Goal: Find contact information: Find contact information

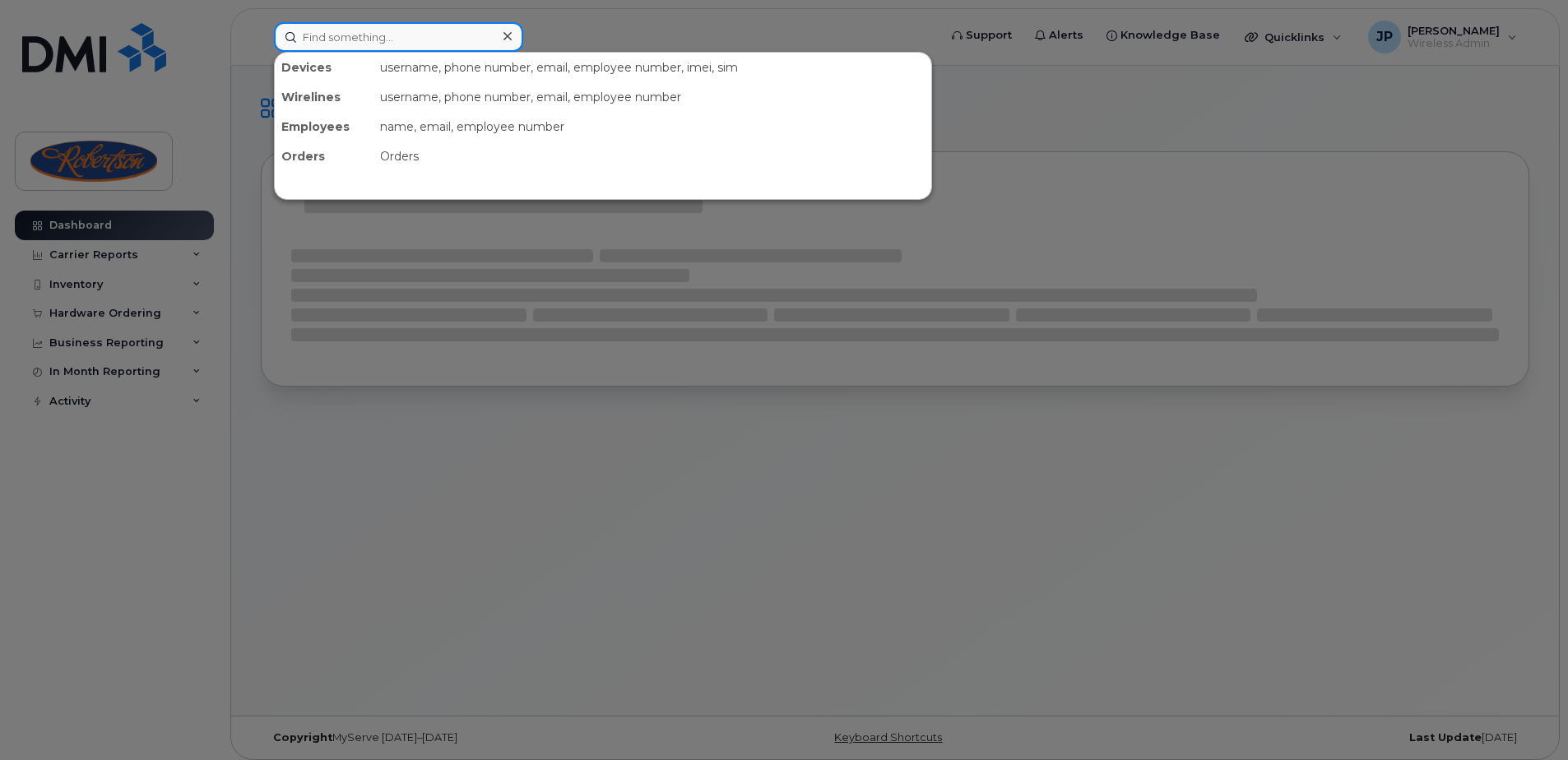
click at [405, 30] on input at bounding box center [398, 37] width 249 height 30
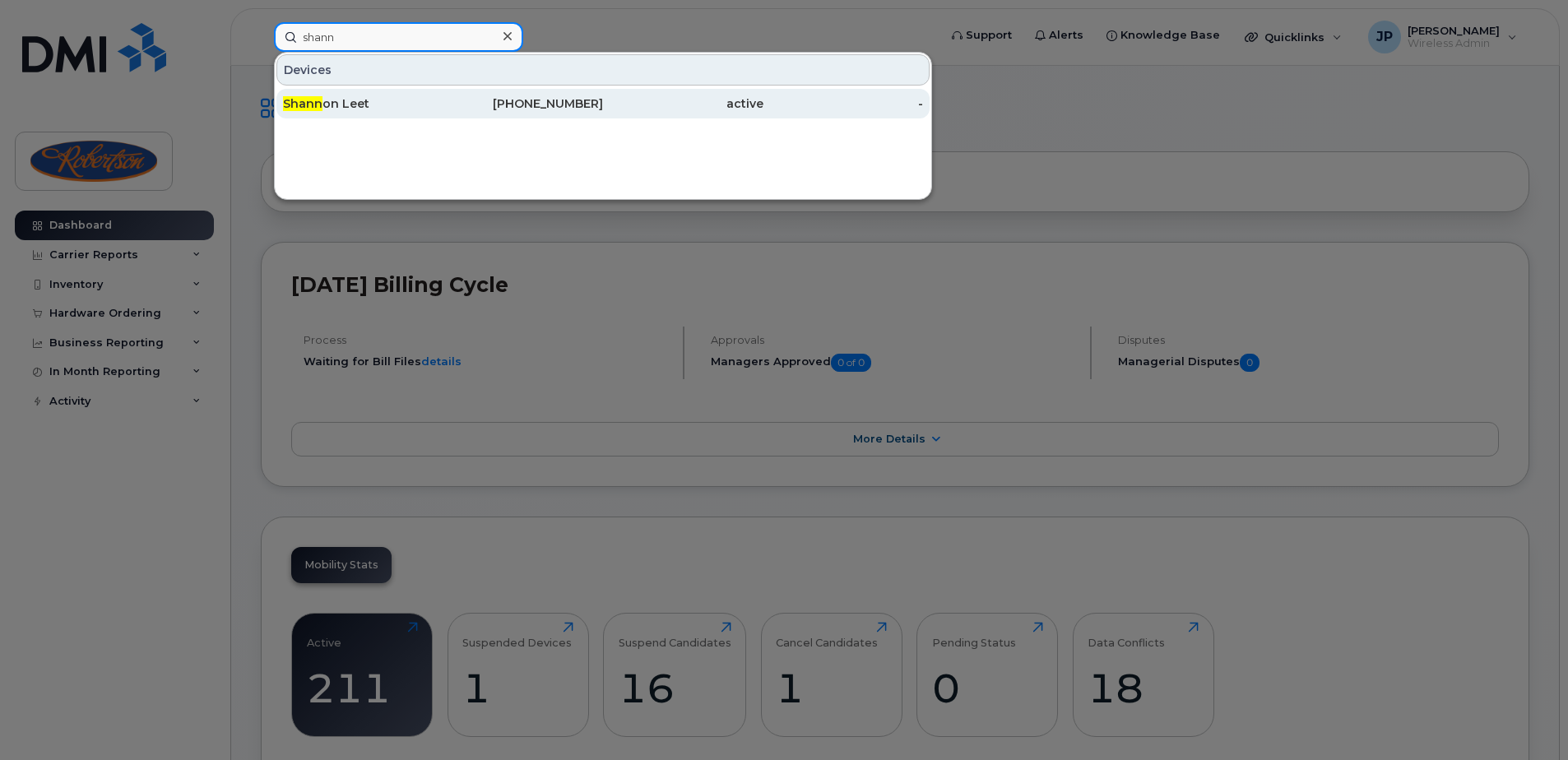
type input "shann"
click at [571, 108] on div "647-391-5467" at bounding box center [524, 104] width 160 height 17
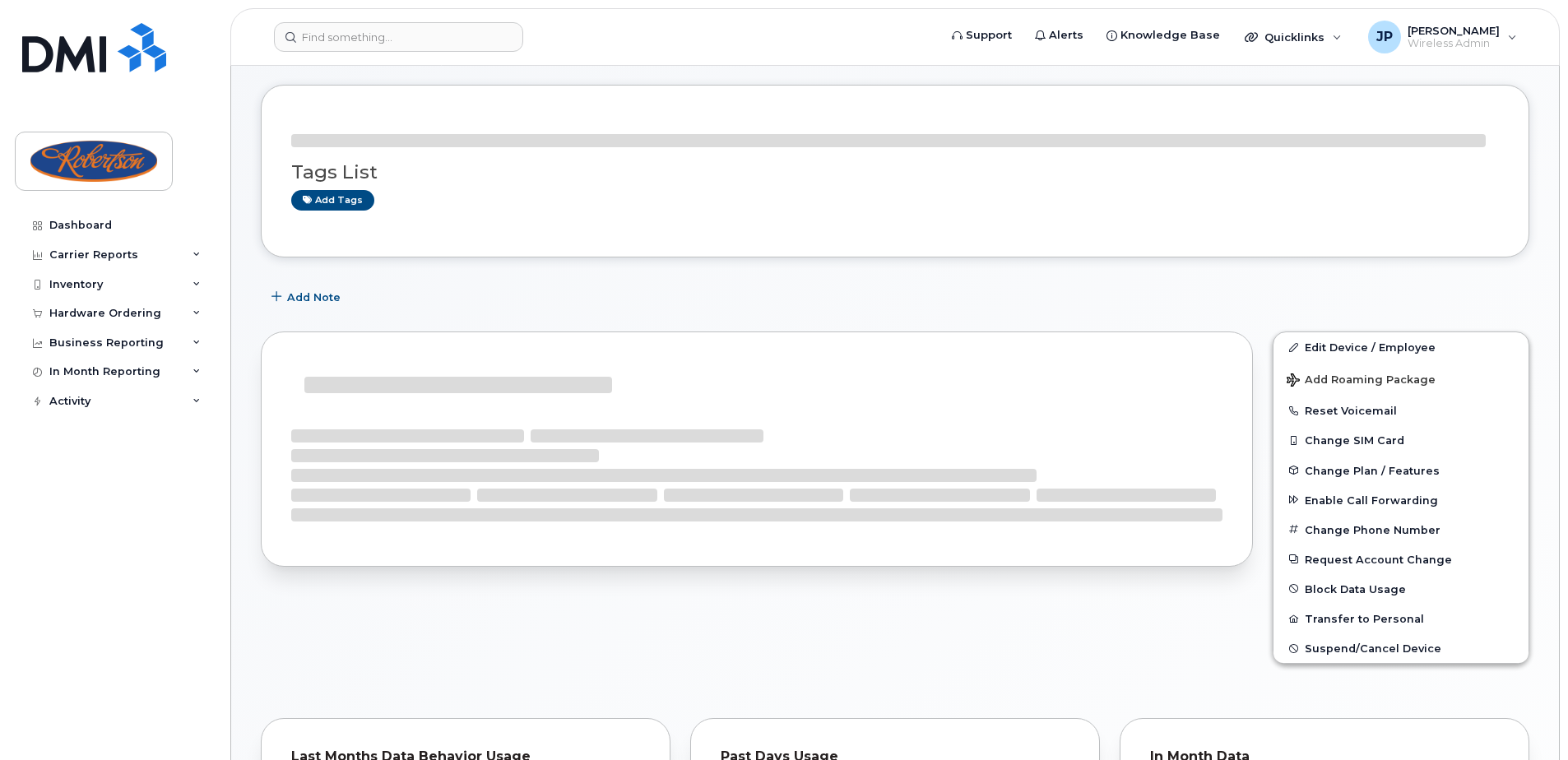
scroll to position [164, 0]
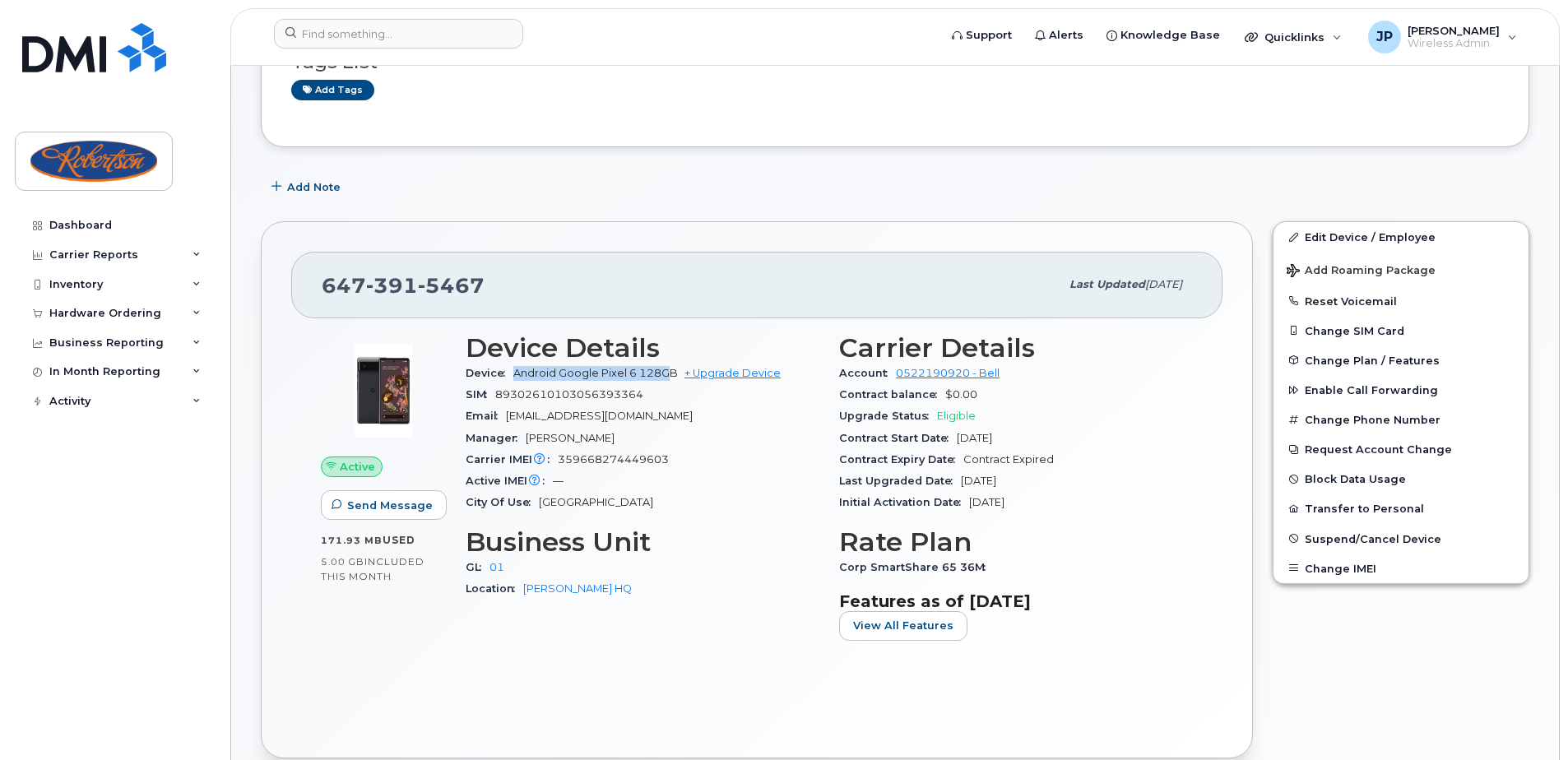
drag, startPoint x: 671, startPoint y: 375, endPoint x: 515, endPoint y: 377, distance: 156.0
click at [515, 377] on span "Android Google Pixel 6 128GB" at bounding box center [596, 373] width 164 height 12
drag, startPoint x: 515, startPoint y: 377, endPoint x: 686, endPoint y: 461, distance: 190.5
click at [686, 461] on div "Carrier IMEI Carrier IMEI is reported during the last billing cycle or change o…" at bounding box center [641, 460] width 353 height 21
drag, startPoint x: 676, startPoint y: 377, endPoint x: 514, endPoint y: 372, distance: 162.1
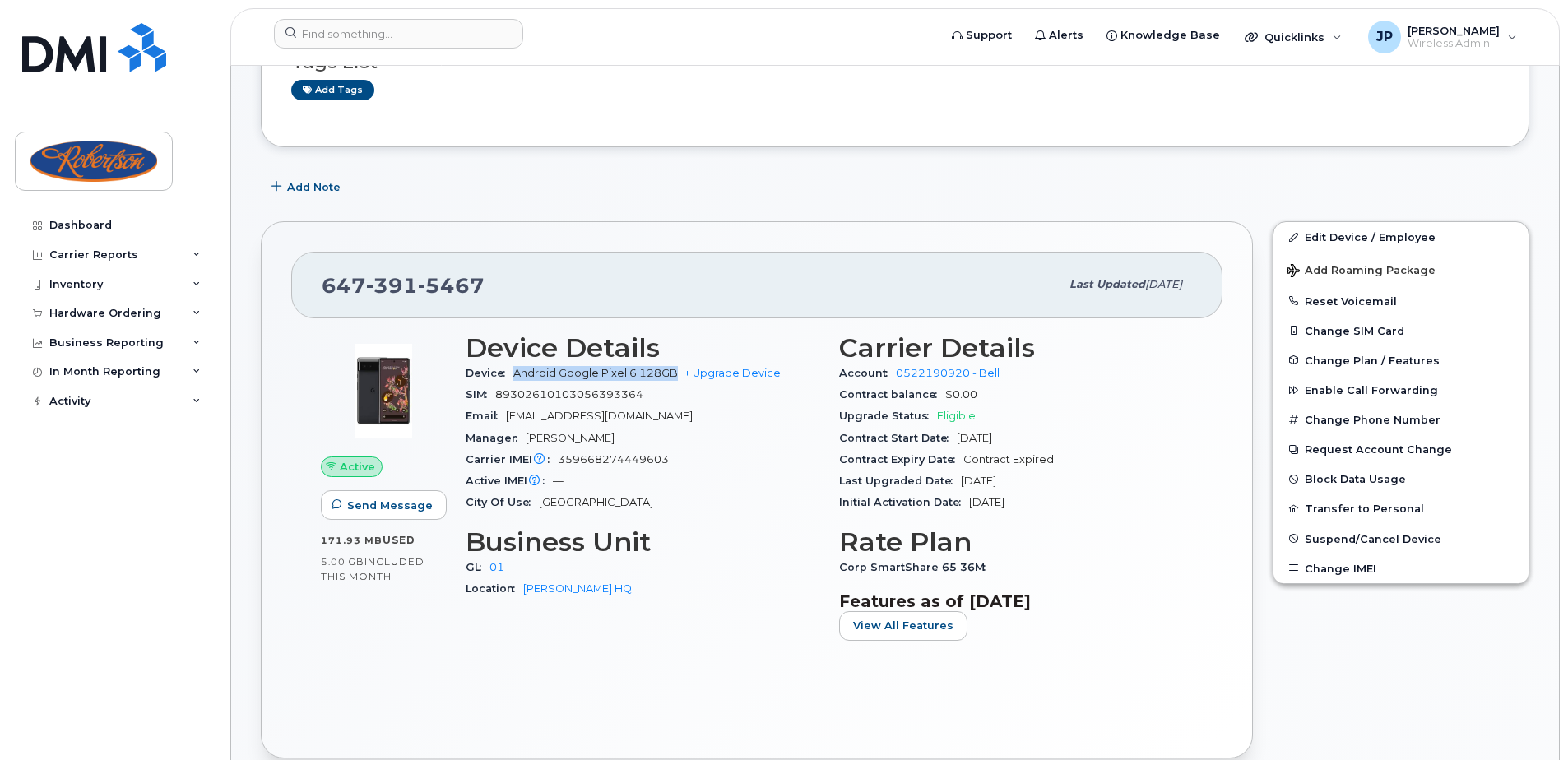
click at [514, 372] on div "Device Android Google Pixel 6 128GB + Upgrade Device" at bounding box center [641, 373] width 353 height 21
drag, startPoint x: 514, startPoint y: 372, endPoint x: 669, endPoint y: 436, distance: 167.7
click at [669, 436] on div "Manager [PERSON_NAME]" at bounding box center [641, 438] width 353 height 21
drag, startPoint x: 673, startPoint y: 374, endPoint x: 510, endPoint y: 379, distance: 163.1
click at [510, 379] on div "Device Android Google Pixel 6 128GB + Upgrade Device" at bounding box center [641, 373] width 353 height 21
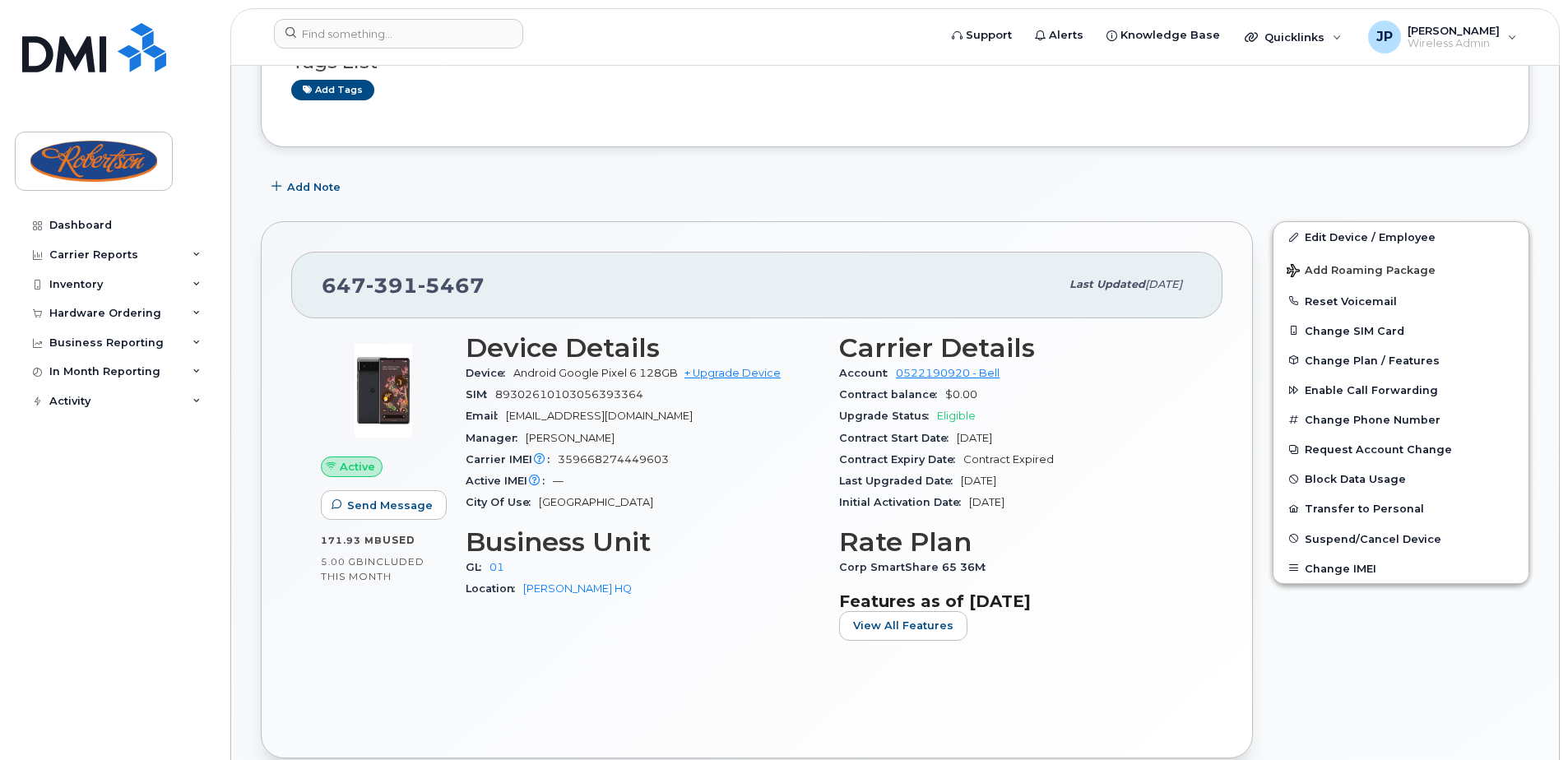
drag, startPoint x: 510, startPoint y: 379, endPoint x: 653, endPoint y: 415, distance: 147.5
click at [653, 415] on span "[EMAIL_ADDRESS][DOMAIN_NAME]" at bounding box center [599, 415] width 186 height 12
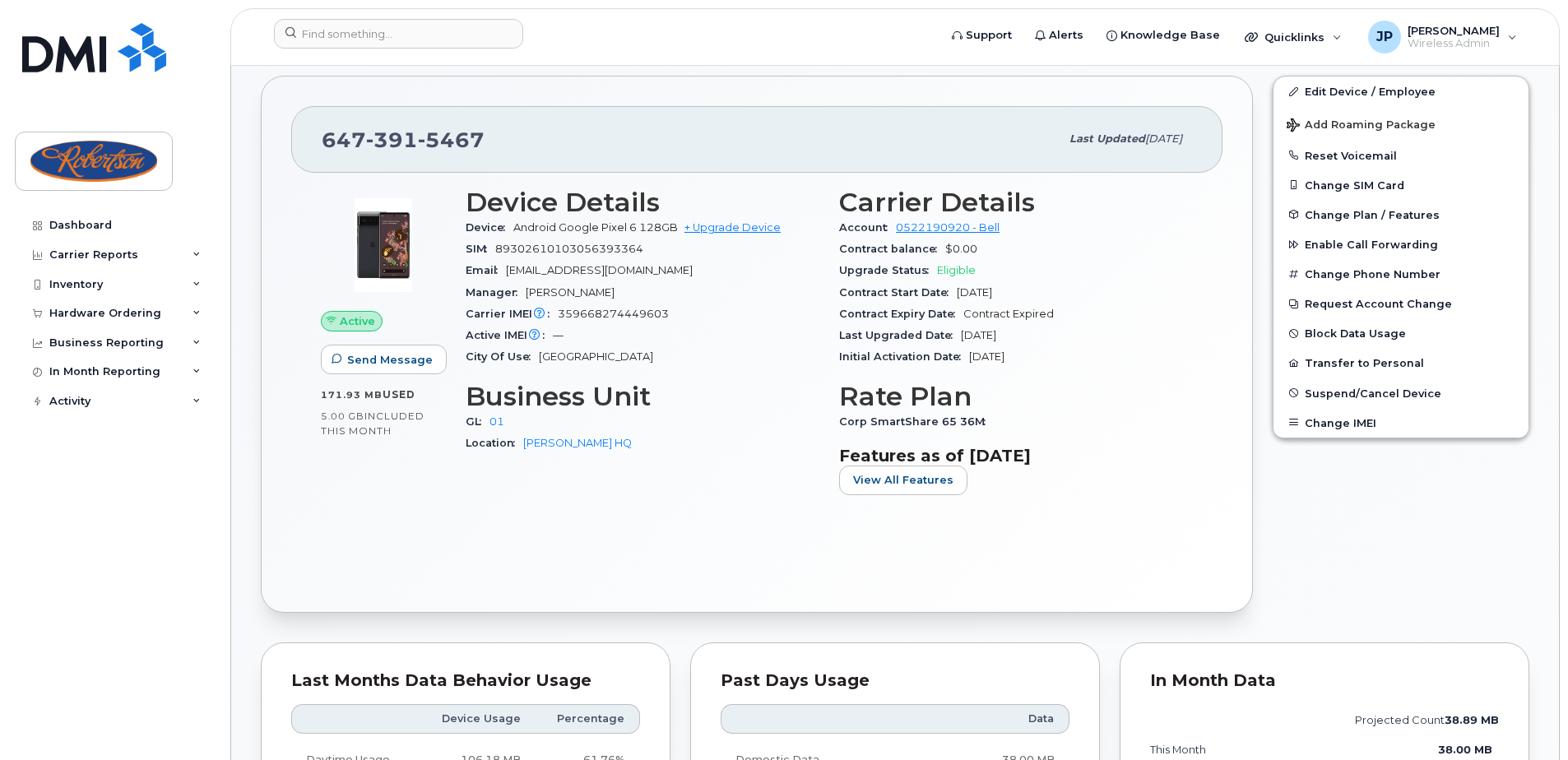
scroll to position [329, 0]
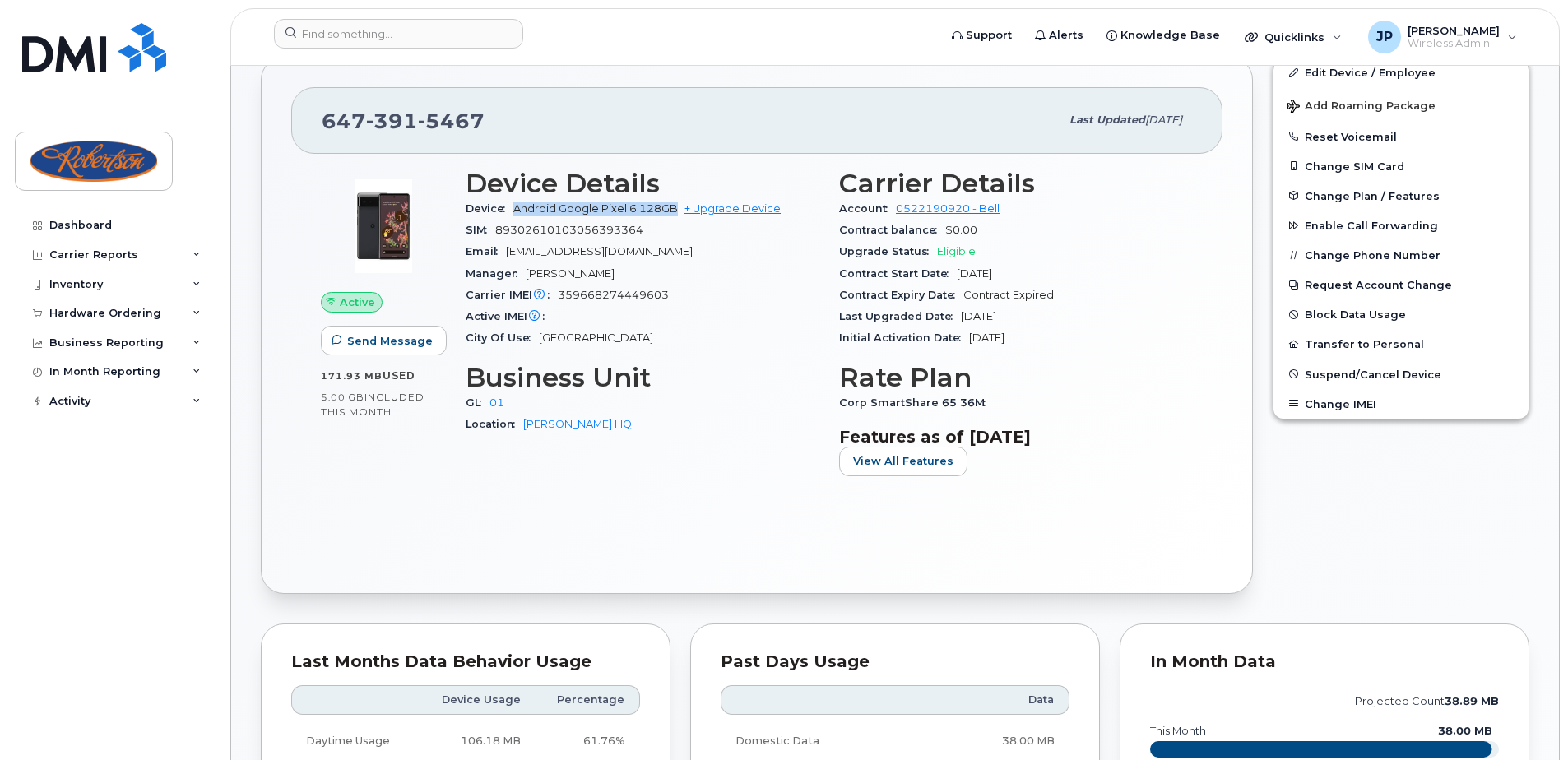
drag, startPoint x: 673, startPoint y: 207, endPoint x: 503, endPoint y: 206, distance: 170.0
click at [503, 206] on div "Device Android Google Pixel 6 128GB + Upgrade Device" at bounding box center [641, 209] width 353 height 21
drag, startPoint x: 503, startPoint y: 206, endPoint x: 604, endPoint y: 283, distance: 127.0
click at [604, 283] on div "Manager [PERSON_NAME]" at bounding box center [641, 273] width 353 height 21
drag, startPoint x: 675, startPoint y: 207, endPoint x: 518, endPoint y: 207, distance: 157.0
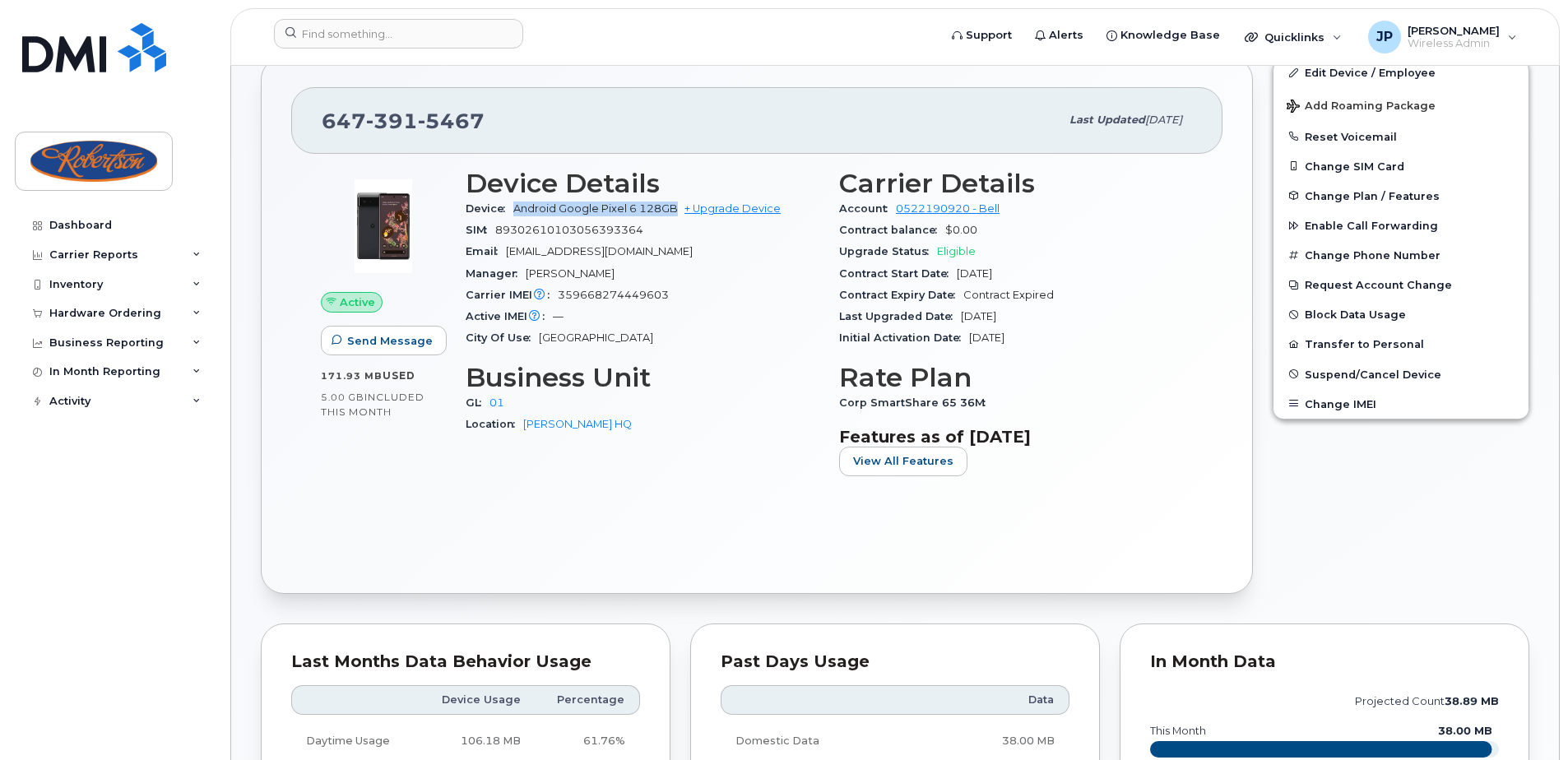
click at [518, 207] on span "Android Google Pixel 6 128GB" at bounding box center [596, 208] width 164 height 12
drag, startPoint x: 518, startPoint y: 207, endPoint x: 643, endPoint y: 271, distance: 140.4
click at [641, 273] on div "Manager [PERSON_NAME]" at bounding box center [641, 273] width 353 height 21
drag, startPoint x: 676, startPoint y: 206, endPoint x: 508, endPoint y: 204, distance: 168.0
click at [508, 204] on div "Device Android Google Pixel 6 128GB + Upgrade Device" at bounding box center [641, 209] width 353 height 21
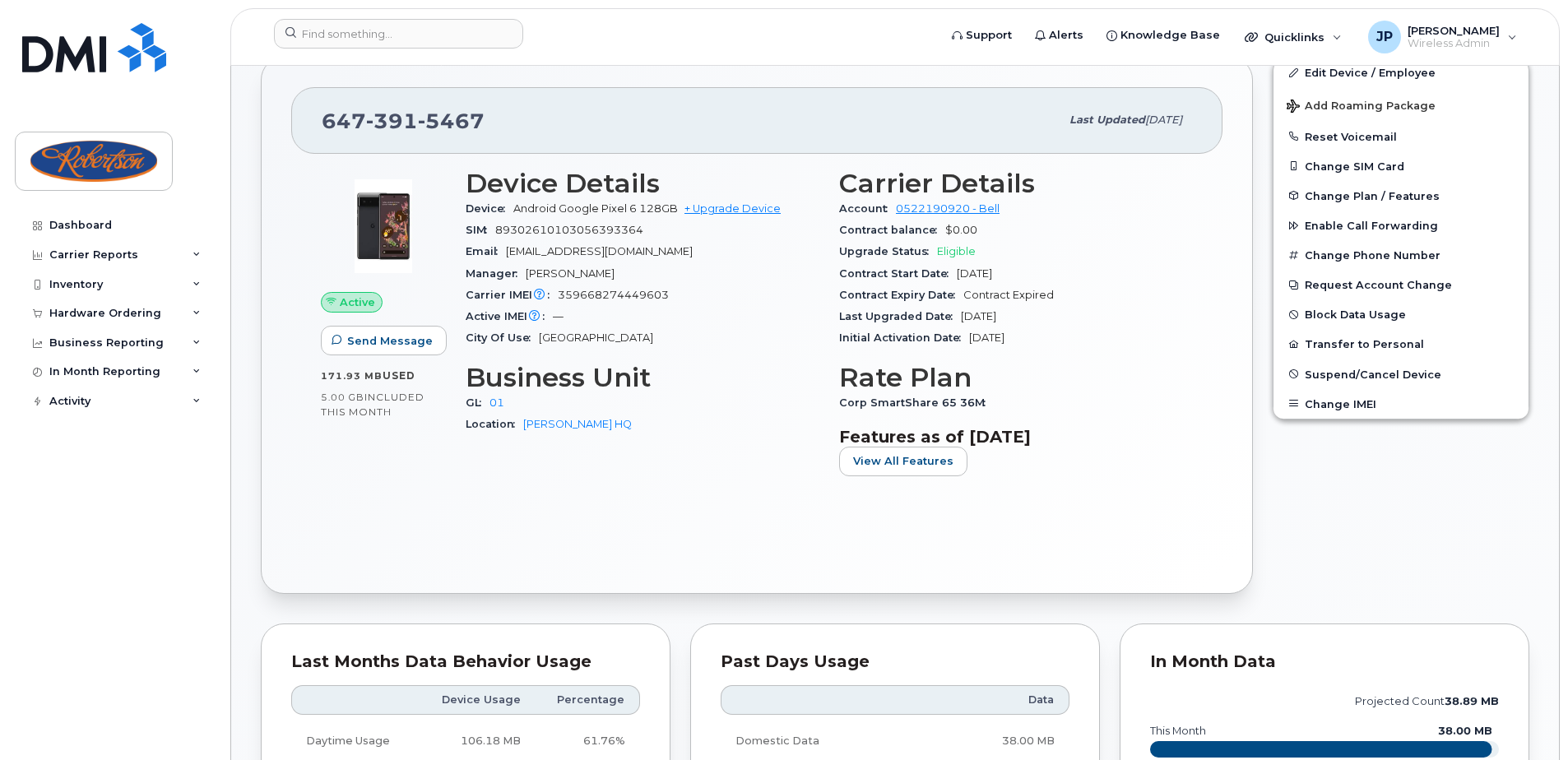
drag, startPoint x: 508, startPoint y: 204, endPoint x: 626, endPoint y: 282, distance: 141.4
click at [626, 282] on div "Manager [PERSON_NAME]" at bounding box center [641, 273] width 353 height 21
drag, startPoint x: 680, startPoint y: 211, endPoint x: 459, endPoint y: 200, distance: 221.3
click at [459, 200] on div "Device Details Device Android Google Pixel 6 128GB + Upgrade Device SIM [TECHNI…" at bounding box center [642, 328] width 374 height 340
drag, startPoint x: 459, startPoint y: 200, endPoint x: 620, endPoint y: 247, distance: 167.7
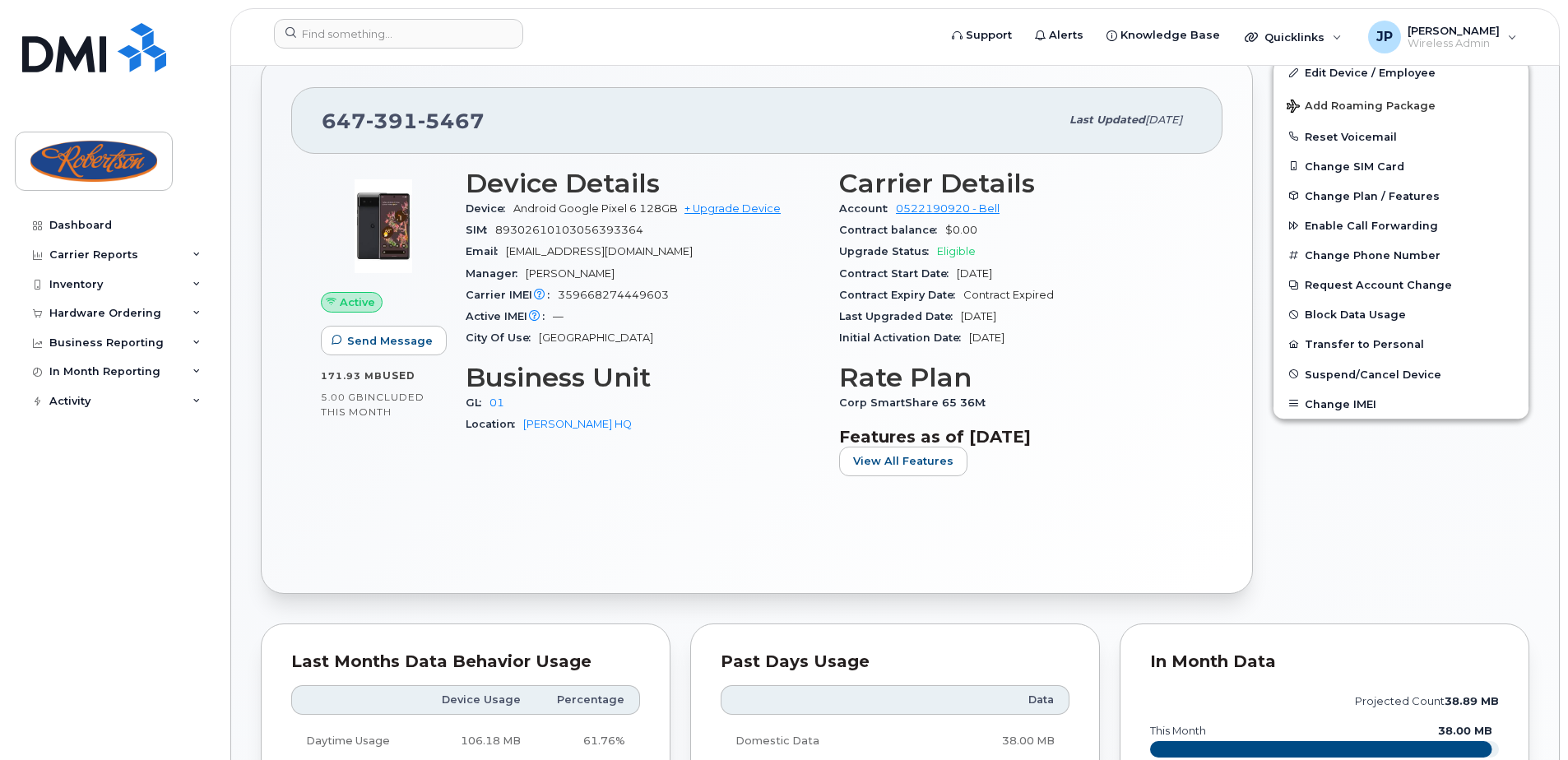
click at [620, 247] on span "[EMAIL_ADDRESS][DOMAIN_NAME]" at bounding box center [599, 251] width 186 height 12
click at [469, 118] on span "5467" at bounding box center [450, 120] width 66 height 24
drag, startPoint x: 479, startPoint y: 123, endPoint x: 323, endPoint y: 133, distance: 156.3
click at [323, 133] on div "[PHONE_NUMBER]" at bounding box center [691, 119] width 738 height 35
copy span "[PHONE_NUMBER]"
